Goal: Task Accomplishment & Management: Manage account settings

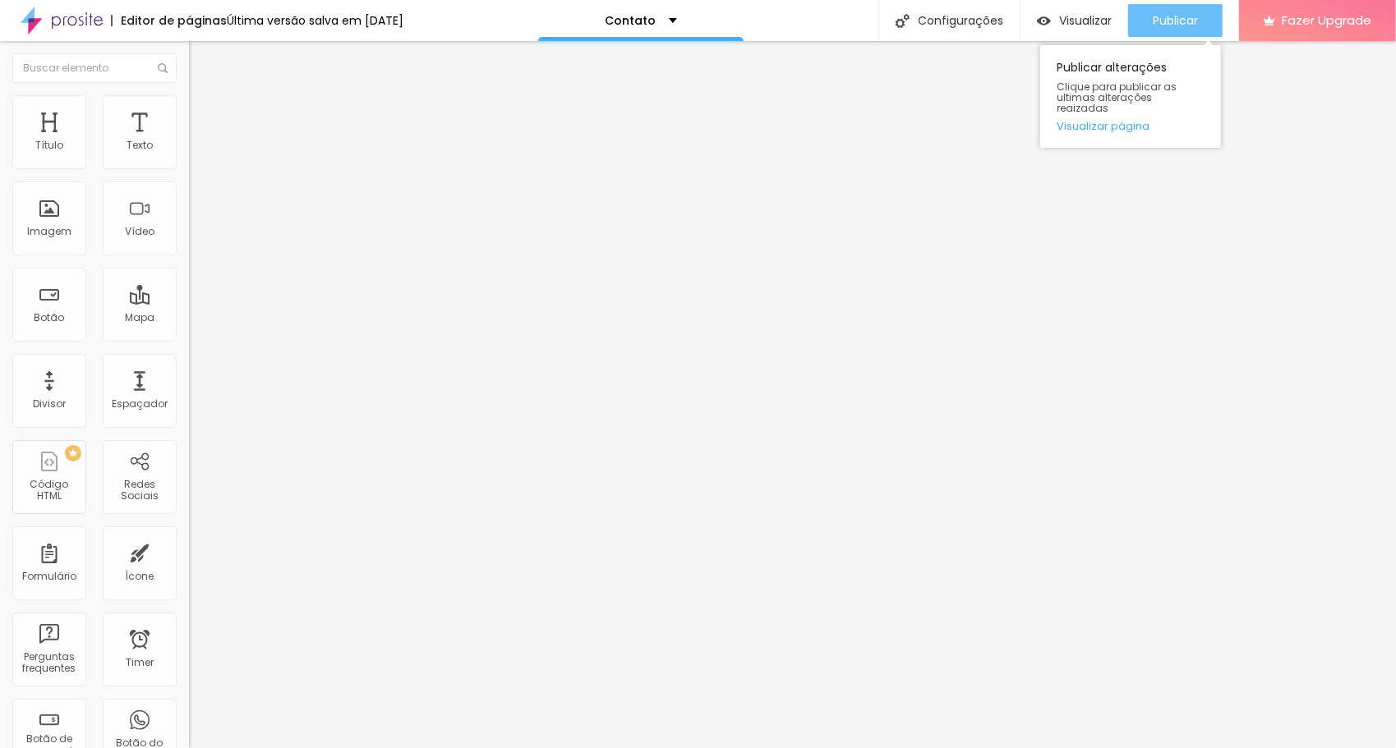
click at [1166, 19] on span "Publicar" at bounding box center [1175, 20] width 45 height 13
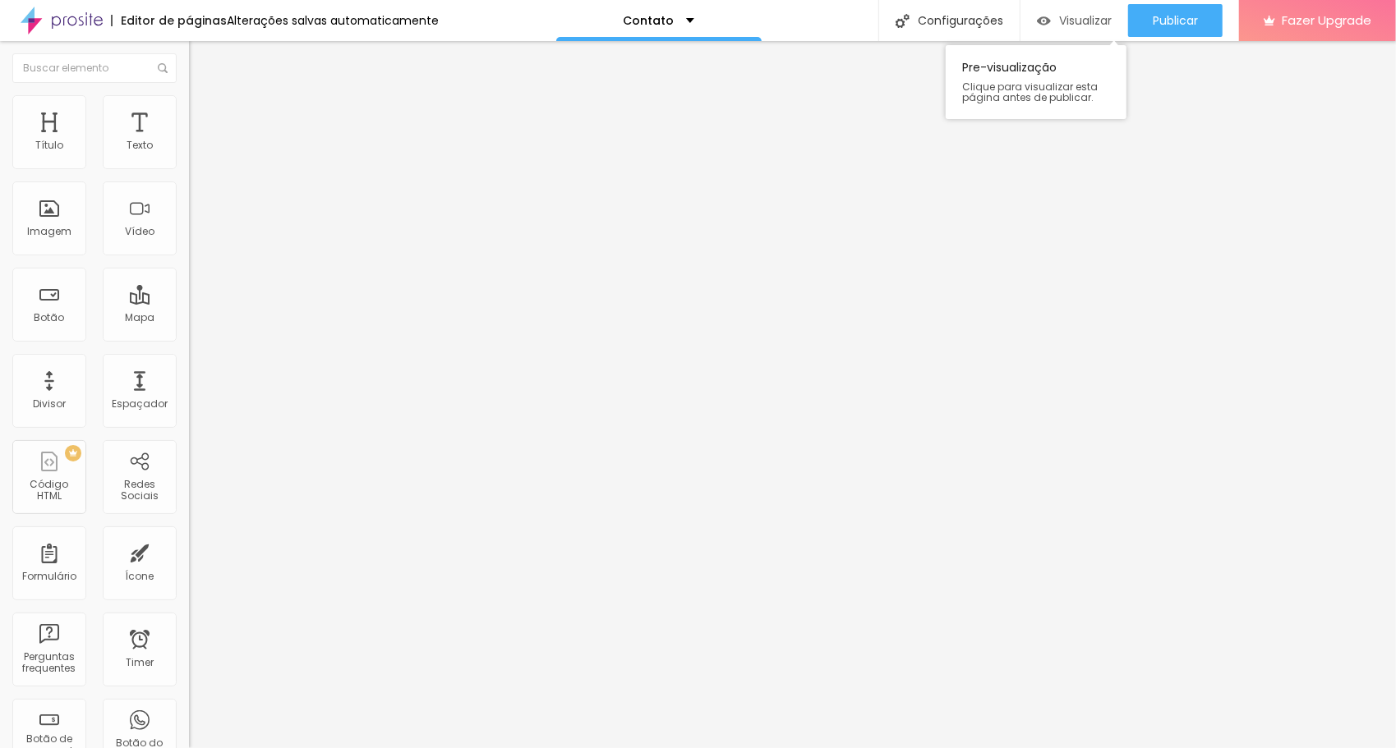
click at [1087, 25] on span "Visualizar" at bounding box center [1085, 20] width 53 height 13
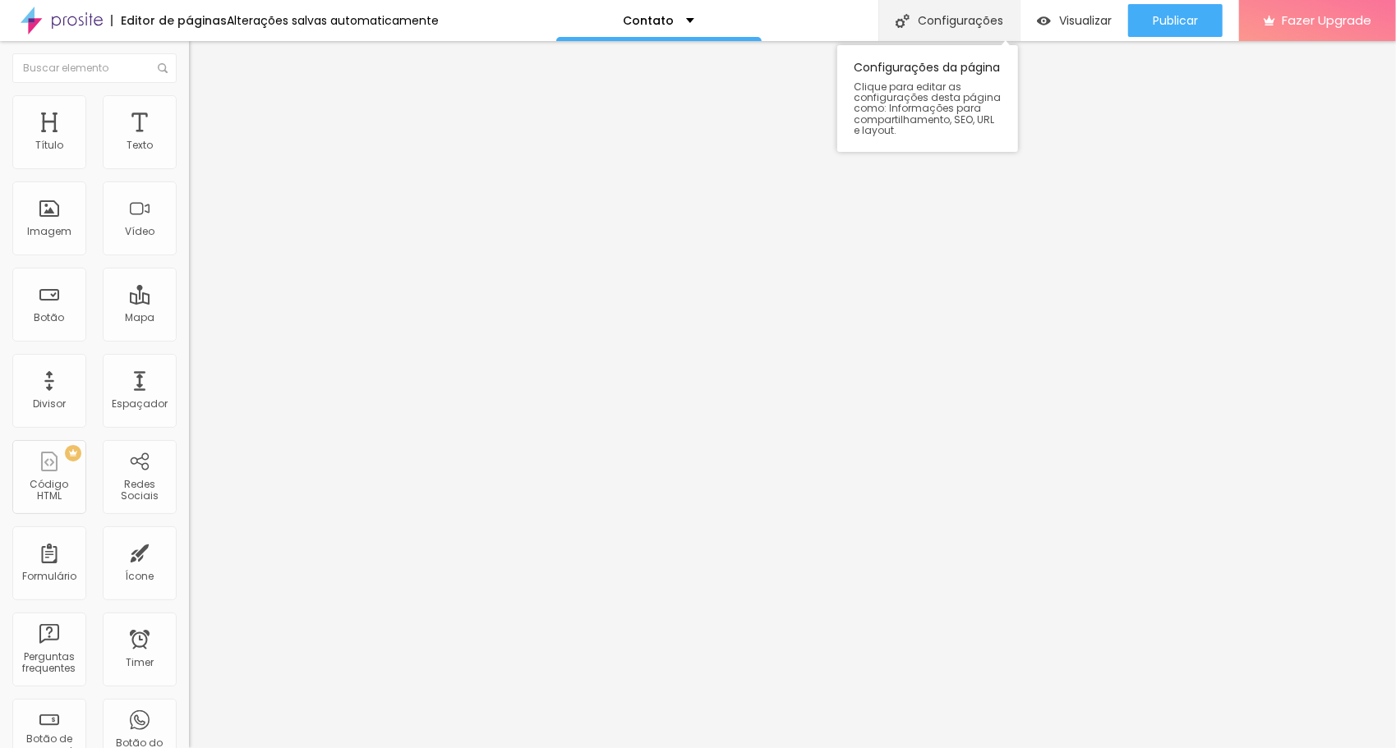
click at [955, 28] on div "Configurações" at bounding box center [948, 20] width 141 height 41
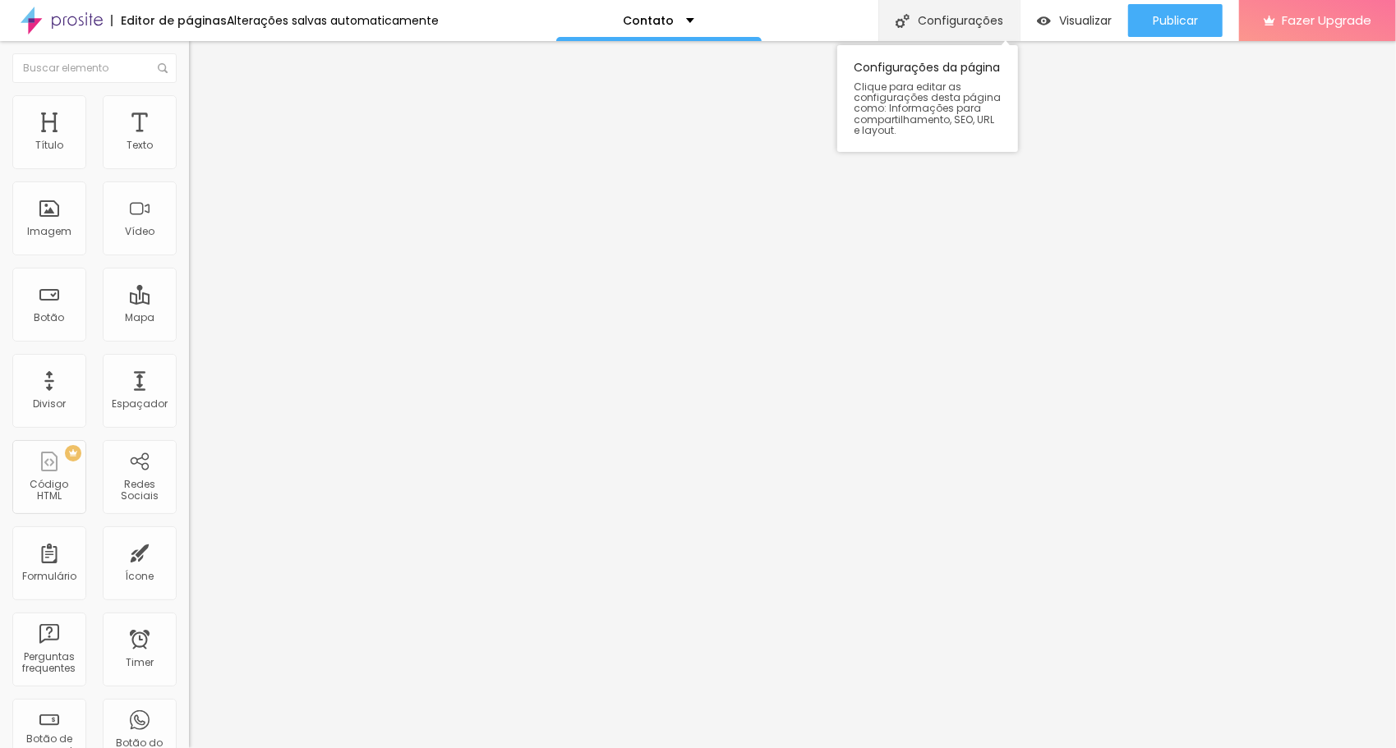
click at [950, 25] on div "Configurações" at bounding box center [948, 20] width 141 height 41
